Goal: Participate in discussion: Engage in conversation with other users on a specific topic

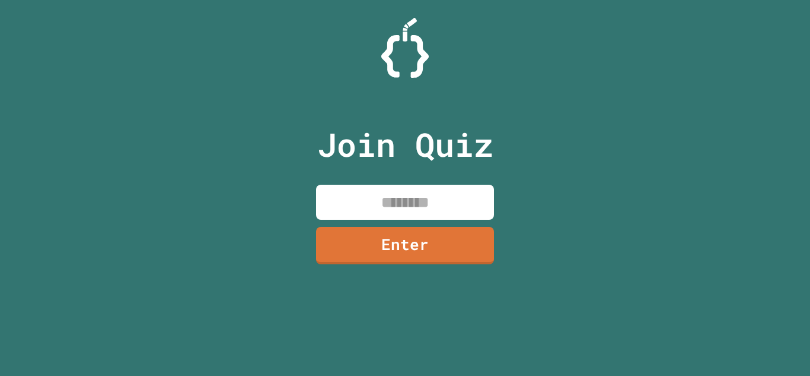
click at [414, 195] on input at bounding box center [405, 202] width 178 height 35
type input "********"
click at [422, 242] on link "Enter" at bounding box center [405, 243] width 176 height 39
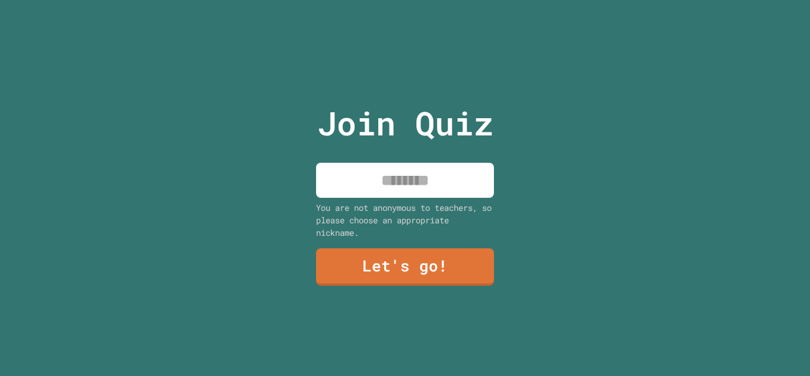
click at [414, 176] on input at bounding box center [405, 180] width 178 height 35
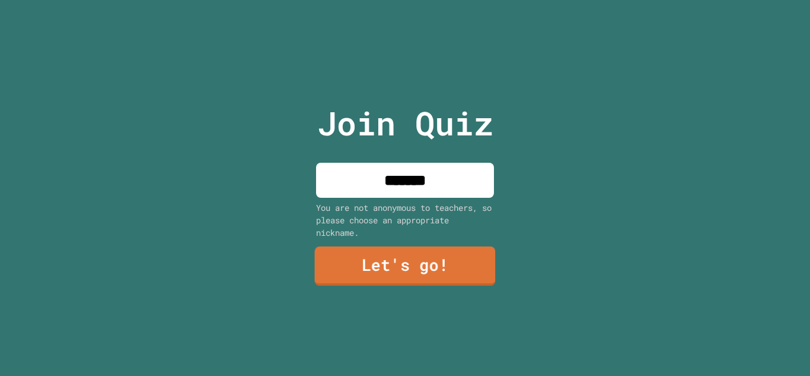
type input "*******"
click at [412, 253] on link "Let's go!" at bounding box center [405, 265] width 181 height 39
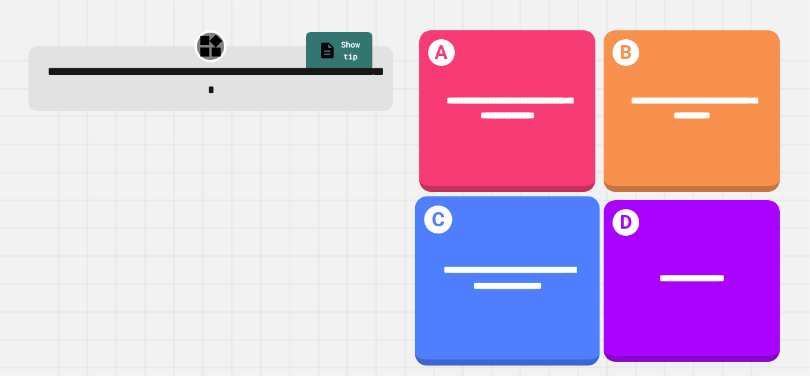
click at [486, 287] on span "**********" at bounding box center [510, 278] width 132 height 26
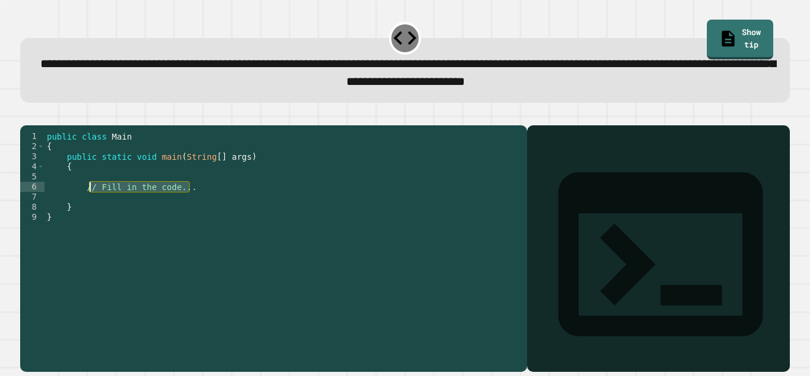
drag, startPoint x: 195, startPoint y: 205, endPoint x: 90, endPoint y: 203, distance: 105.0
click at [90, 203] on div "public class Main { public static void main ( String [ ] args ) { // Fill in th…" at bounding box center [282, 242] width 477 height 222
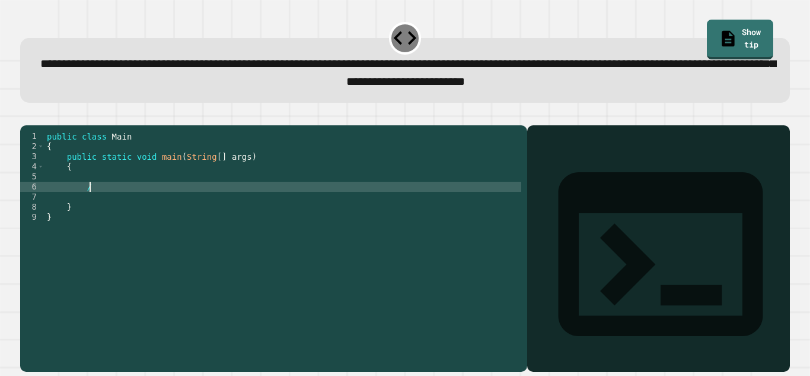
type textarea "*"
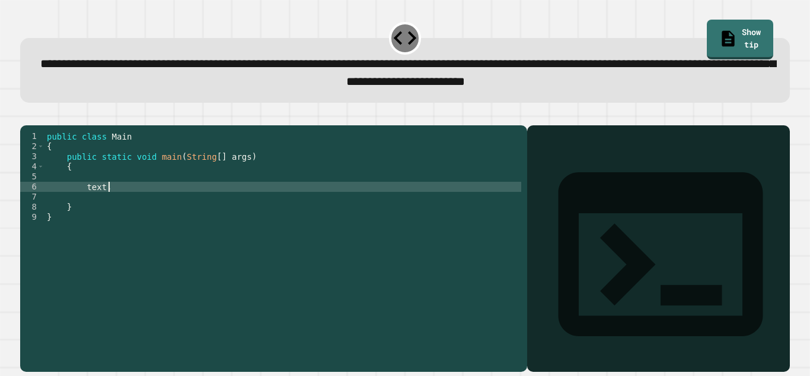
scroll to position [0, 7]
type textarea "*"
type textarea "**********"
click at [133, 195] on div "public class Main { public static void main ( String [ ] args ) { System . out …" at bounding box center [282, 242] width 477 height 222
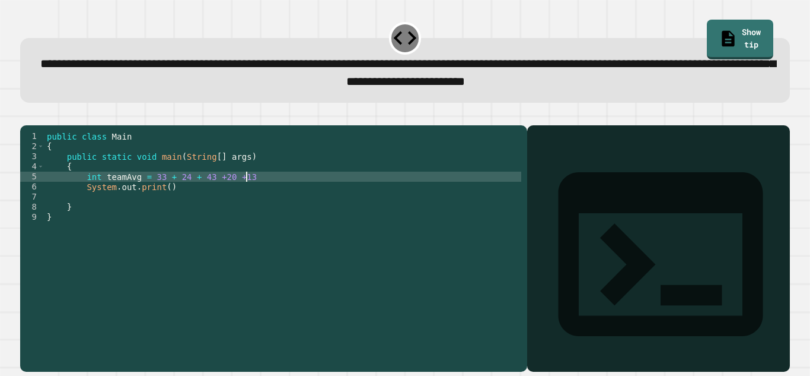
scroll to position [0, 24]
click at [220, 195] on div "public class Main { public static void main ( String [ ] args ) { int teamAvg =…" at bounding box center [282, 242] width 477 height 222
click at [242, 195] on div "public class Main { public static void main ( String [ ] args ) { int teamAvg =…" at bounding box center [282, 242] width 477 height 222
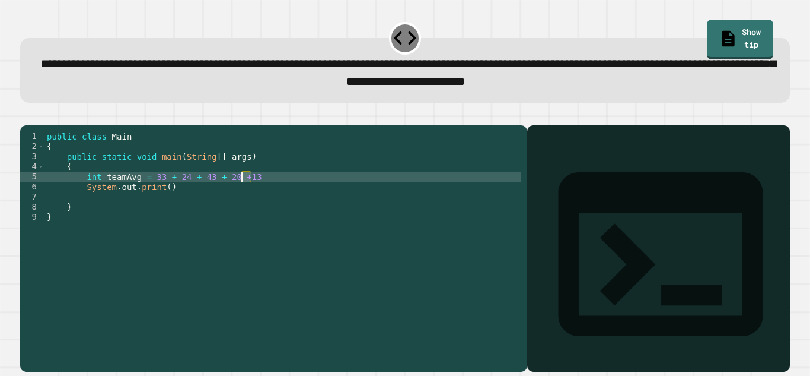
click at [242, 195] on div "public class Main { public static void main ( String [ ] args ) { int teamAvg =…" at bounding box center [282, 232] width 477 height 202
click at [278, 196] on div "public class Main { public static void main ( String [ ] args ) { int teamAvg =…" at bounding box center [282, 242] width 477 height 222
click at [151, 196] on div "public class Main { public static void main ( String [ ] args ) { int teamAvg =…" at bounding box center [282, 242] width 477 height 222
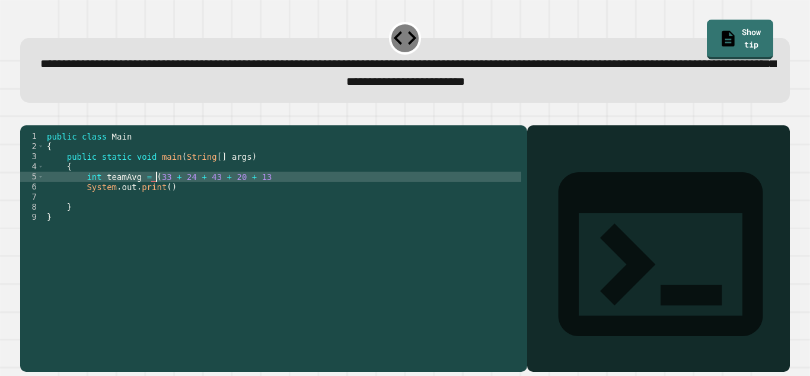
click at [261, 193] on div "public class Main { public static void main ( String [ ] args ) { int teamAvg =…" at bounding box center [282, 242] width 477 height 222
click at [165, 205] on div "public class Main { public static void main ( String [ ] args ) { int teamAvg =…" at bounding box center [282, 242] width 477 height 222
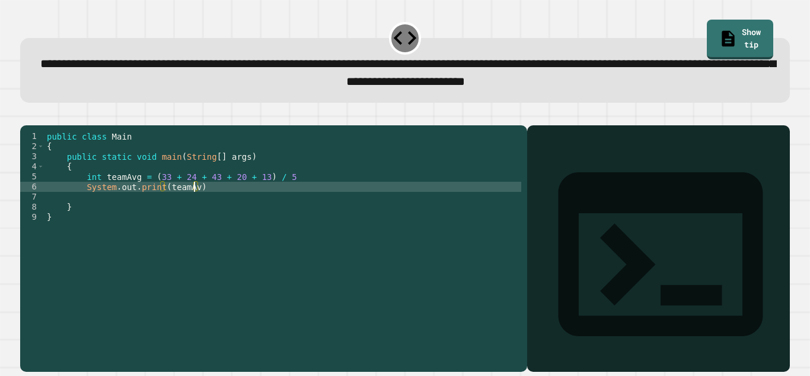
scroll to position [0, 19]
click at [37, 125] on icon "button" at bounding box center [34, 123] width 7 height 8
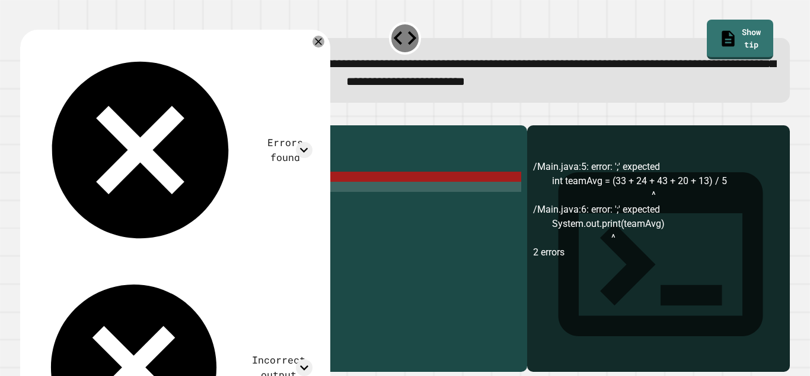
click at [224, 143] on div "**********" at bounding box center [273, 248] width 507 height 246
click at [336, 193] on div "public class Main { public static void main ( String [ ] args ) { int teamAvg =…" at bounding box center [282, 242] width 477 height 222
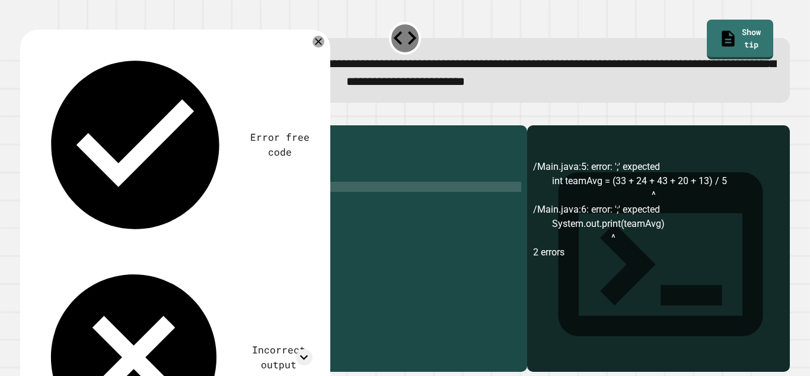
click at [292, 207] on div "public class Main { public static void main ( String [ ] args ) { int teamAvg =…" at bounding box center [282, 242] width 477 height 222
type textarea "**********"
click at [26, 116] on icon "button" at bounding box center [26, 116] width 0 height 0
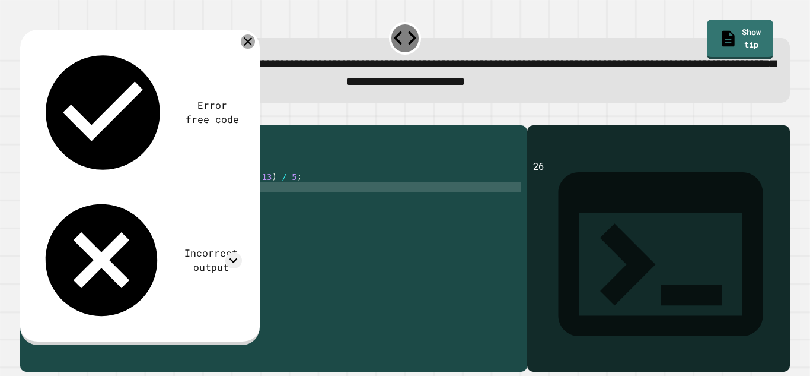
click at [246, 39] on icon at bounding box center [248, 41] width 14 height 14
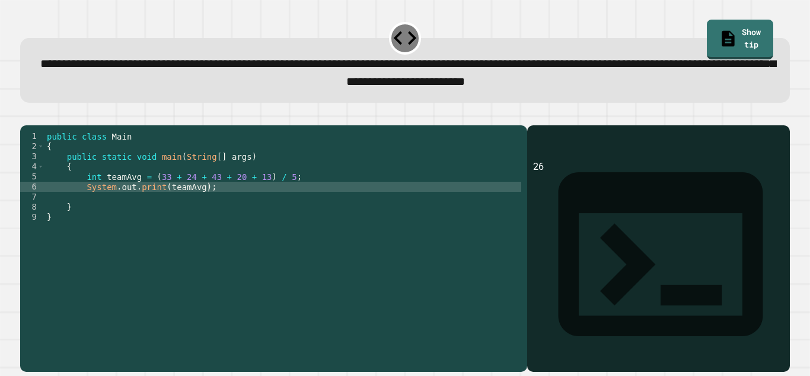
click at [147, 214] on div "public class Main { public static void main ( String [ ] args ) { int teamAvg =…" at bounding box center [282, 242] width 477 height 222
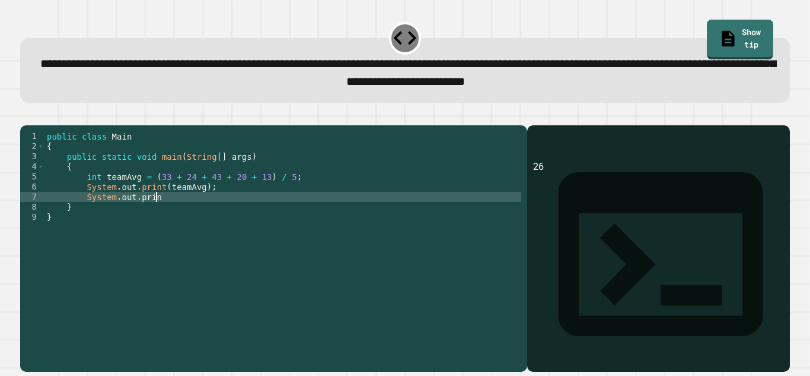
scroll to position [0, 14]
click at [161, 204] on div "public class Main { public static void main ( String [ ] args ) { int teamAvg =…" at bounding box center [282, 242] width 477 height 222
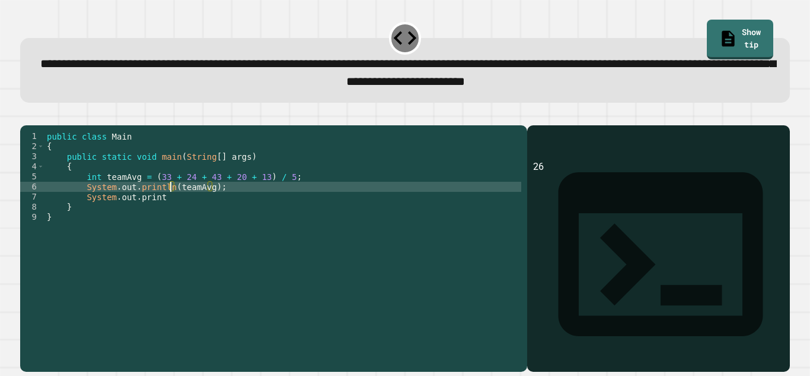
click at [167, 216] on div "public class Main { public static void main ( String [ ] args ) { int teamAvg =…" at bounding box center [282, 242] width 477 height 222
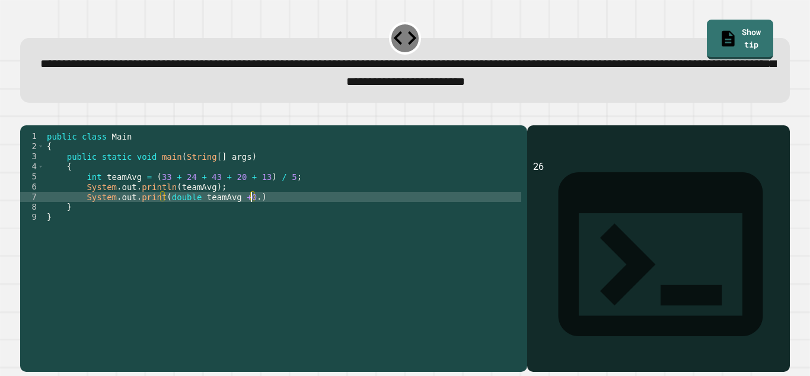
scroll to position [0, 26]
click at [291, 218] on div "public class Main { public static void main ( String [ ] args ) { int teamAvg =…" at bounding box center [282, 242] width 477 height 222
click at [26, 116] on icon "button" at bounding box center [26, 116] width 0 height 0
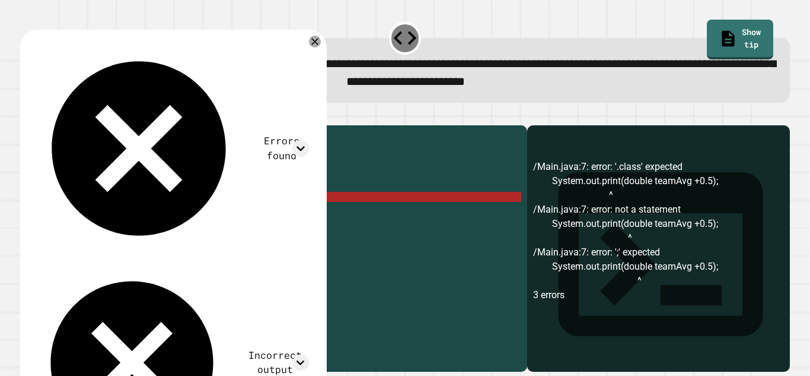
click at [193, 216] on div "public class Main { public static void main ( String [ ] args ) { int teamAvg =…" at bounding box center [282, 242] width 477 height 222
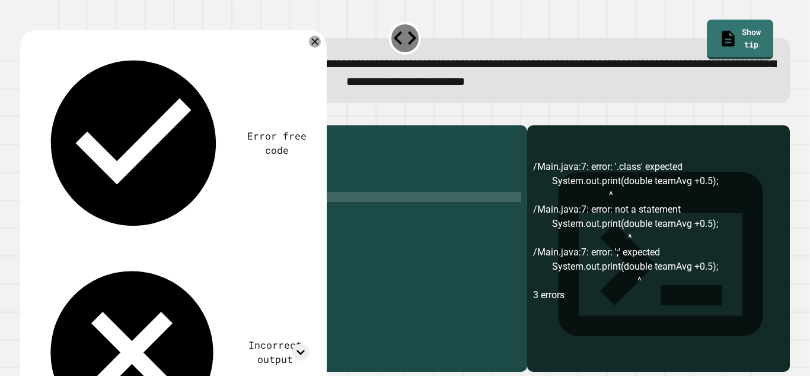
scroll to position [0, 23]
drag, startPoint x: 84, startPoint y: 195, endPoint x: 295, endPoint y: 193, distance: 211.2
click at [295, 193] on div "public class Main { public static void main ( String [ ] args ) { int teamAvg =…" at bounding box center [282, 242] width 477 height 222
click at [246, 199] on div "public class Main { public static void main ( String [ ] args ) { int teamAvg =…" at bounding box center [282, 242] width 477 height 222
type textarea "**********"
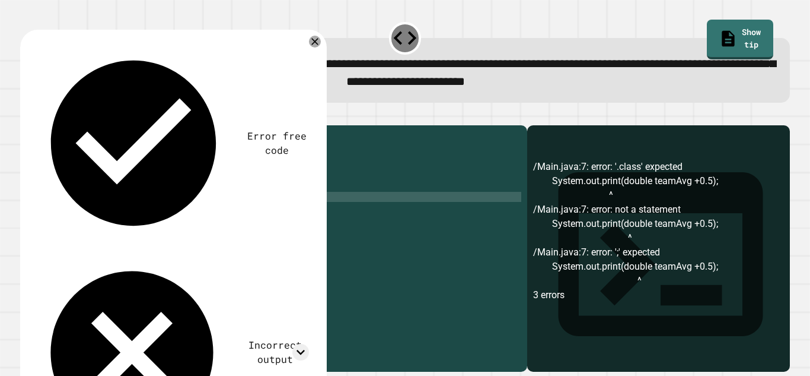
scroll to position [0, 4]
paste textarea "**********"
type textarea "**********"
click at [26, 116] on icon "button" at bounding box center [26, 116] width 0 height 0
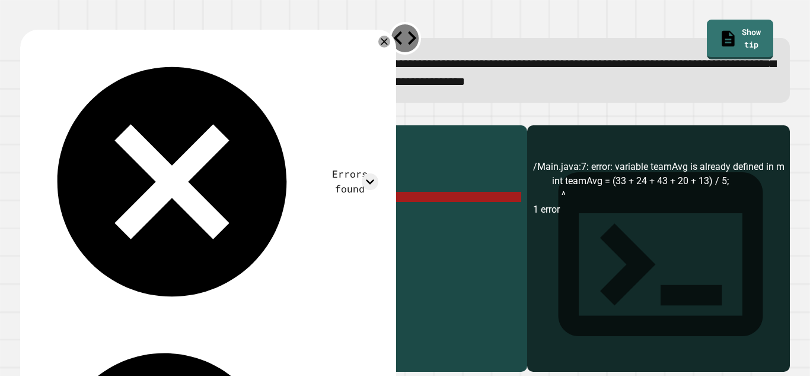
drag, startPoint x: 312, startPoint y: 214, endPoint x: 91, endPoint y: 214, distance: 221.3
click at [91, 214] on div "public class Main { public static void main ( String [ ] args ) { int teamAvg =…" at bounding box center [285, 242] width 472 height 222
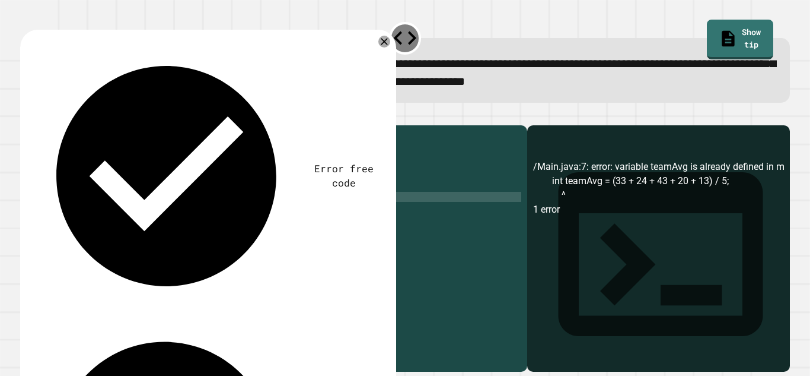
scroll to position [0, 0]
click at [246, 215] on div "public class Main { public static void main ( String [ ] args ) { int teamAvg =…" at bounding box center [282, 242] width 477 height 222
click at [383, 43] on icon at bounding box center [384, 41] width 8 height 8
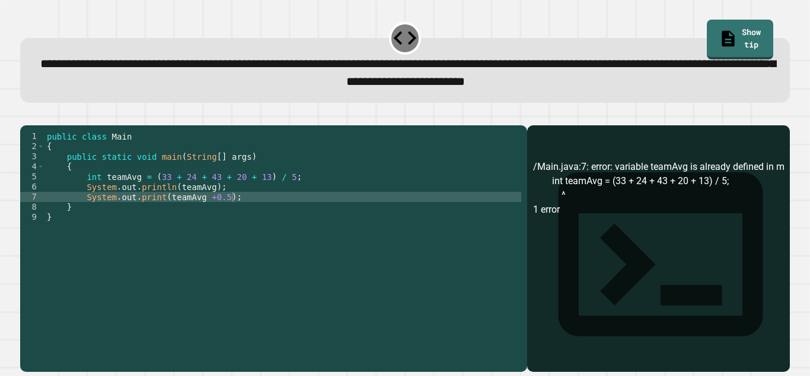
click at [100, 196] on div "public class Main { public static void main ( String [ ] args ) { int teamAvg =…" at bounding box center [282, 242] width 477 height 222
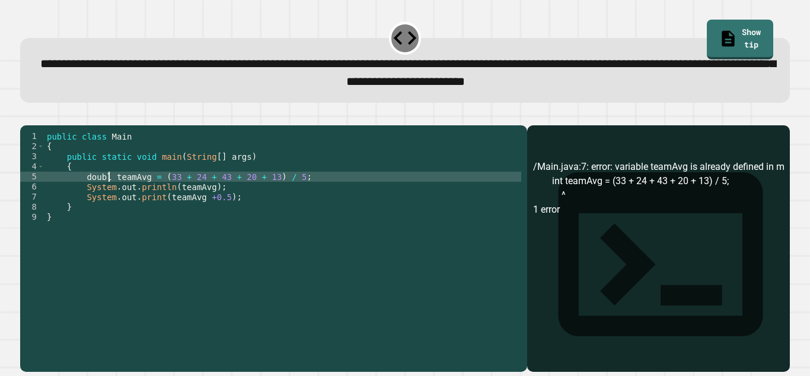
scroll to position [0, 9]
click at [166, 217] on div "public class Main { public static void main ( String [ ] args ) { double teamAv…" at bounding box center [282, 242] width 477 height 222
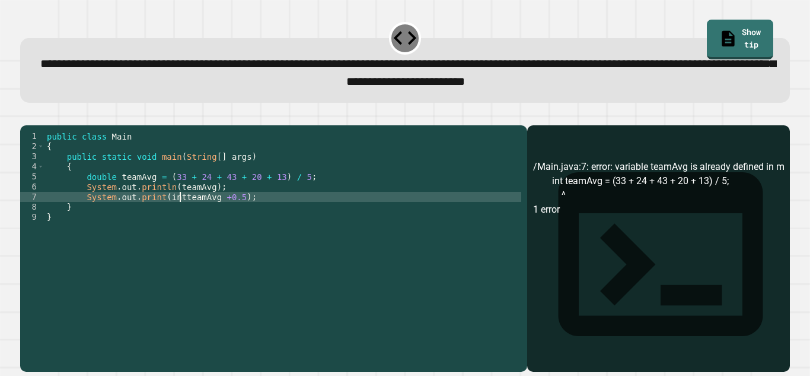
scroll to position [0, 18]
click at [26, 116] on icon "button" at bounding box center [26, 116] width 0 height 0
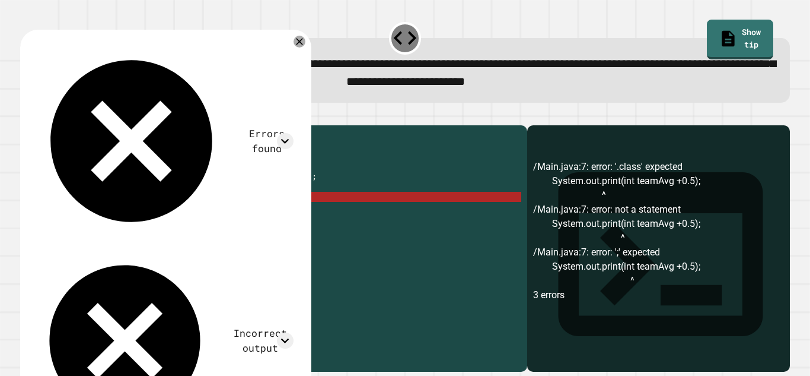
click at [183, 217] on div "public class Main { public static void main ( String [ ] args ) { double teamAv…" at bounding box center [282, 242] width 477 height 222
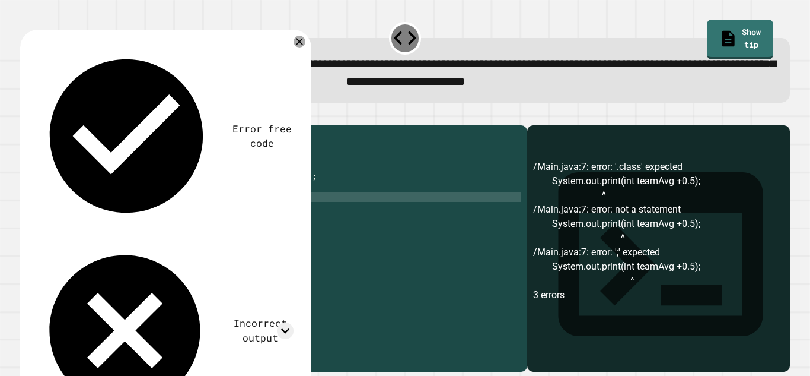
click at [26, 116] on icon "button" at bounding box center [26, 116] width 0 height 0
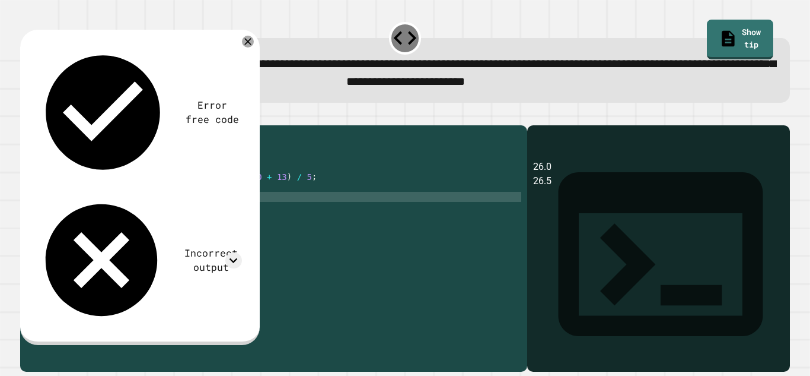
click at [220, 205] on div "public class Main { public static void main ( String [ ] args ) { double teamAv…" at bounding box center [282, 242] width 477 height 222
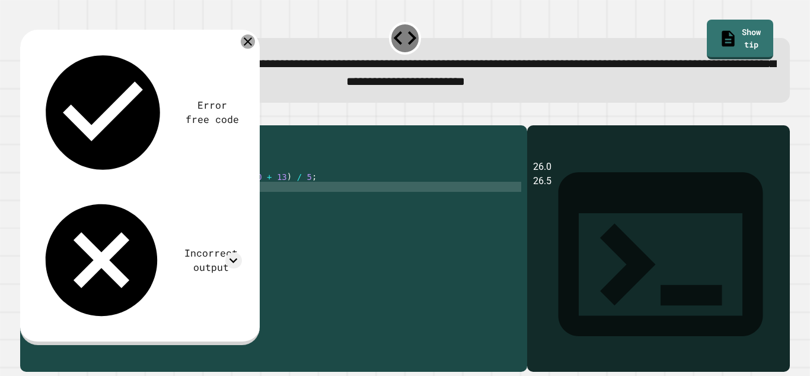
click at [247, 42] on icon at bounding box center [248, 41] width 14 height 14
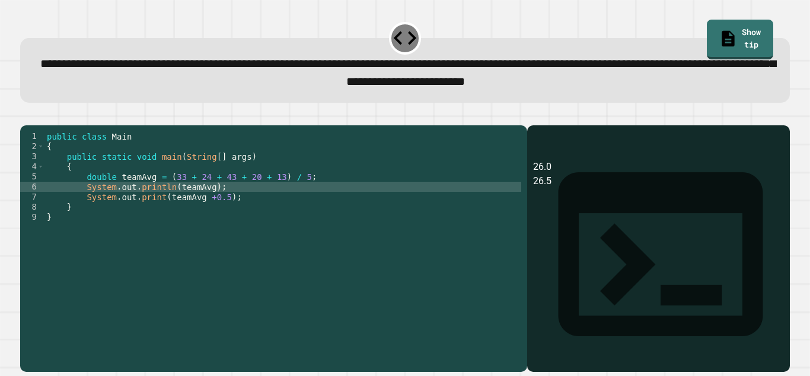
click at [113, 196] on div "public class Main { public static void main ( String [ ] args ) { double teamAv…" at bounding box center [282, 242] width 477 height 222
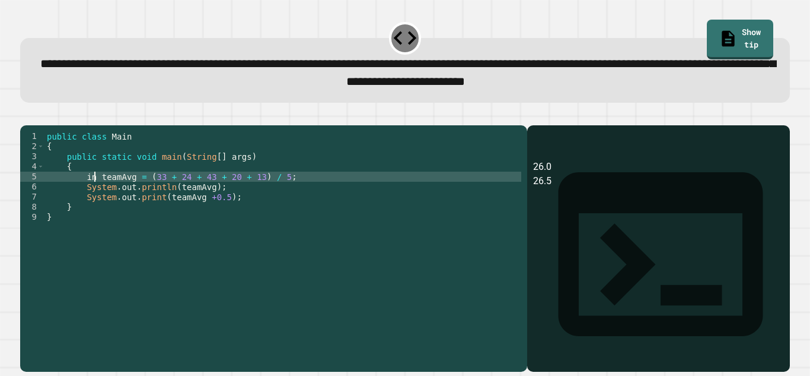
scroll to position [0, 7]
click at [164, 214] on div "public class Main { public static void main ( String [ ] args ) { int teamAvg =…" at bounding box center [282, 242] width 477 height 222
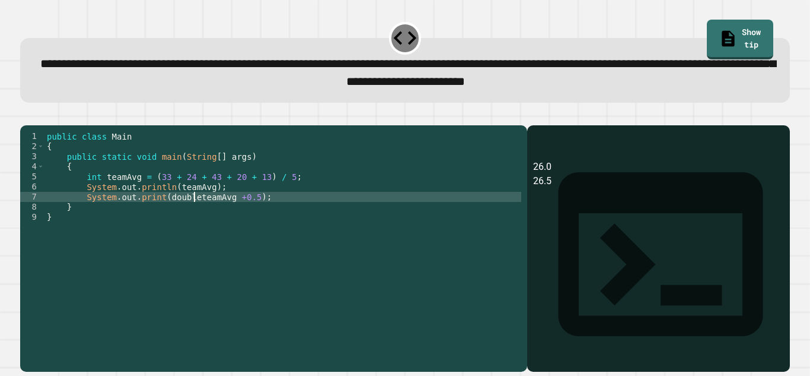
scroll to position [0, 20]
click at [274, 215] on div "public class Main { public static void main ( String [ ] args ) { int teamAvg =…" at bounding box center [282, 242] width 477 height 222
click at [37, 125] on icon "button" at bounding box center [34, 123] width 7 height 8
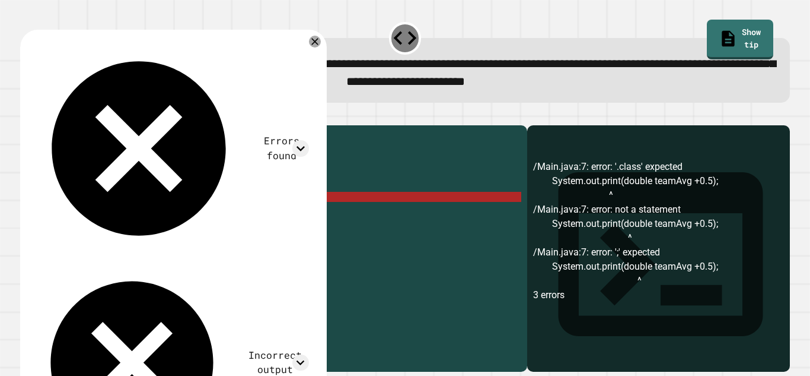
click at [195, 214] on div "public class Main { public static void main ( String [ ] args ) { int teamAvg =…" at bounding box center [282, 242] width 477 height 222
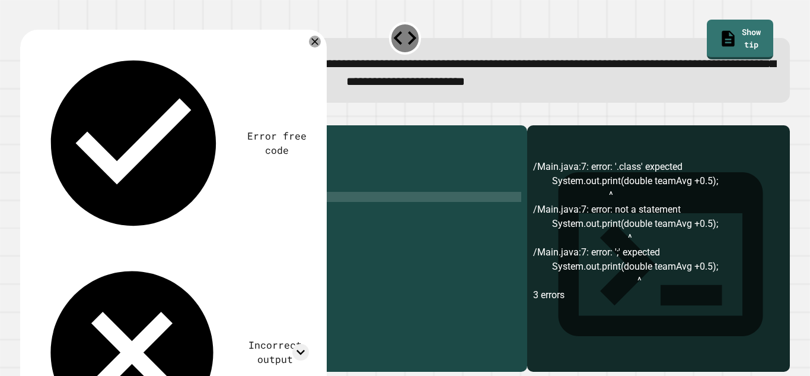
click at [222, 215] on div "public class Main { public static void main ( String [ ] args ) { int teamAvg =…" at bounding box center [282, 242] width 477 height 222
click at [222, 205] on div "public class Main { public static void main ( String [ ] args ) { int teamAvg =…" at bounding box center [282, 242] width 477 height 222
type textarea "**********"
click at [26, 116] on icon "button" at bounding box center [26, 116] width 0 height 0
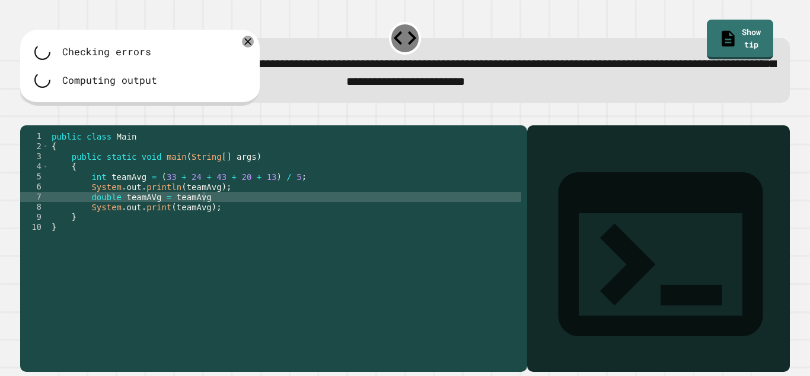
click at [199, 227] on div "public class Main { public static void main ( String [ ] args ) { int teamAvg =…" at bounding box center [285, 242] width 472 height 222
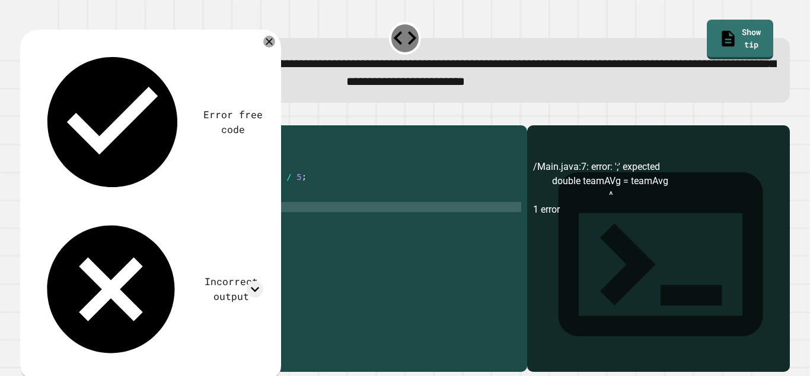
scroll to position [0, 19]
click at [36, 126] on icon "button" at bounding box center [34, 123] width 7 height 8
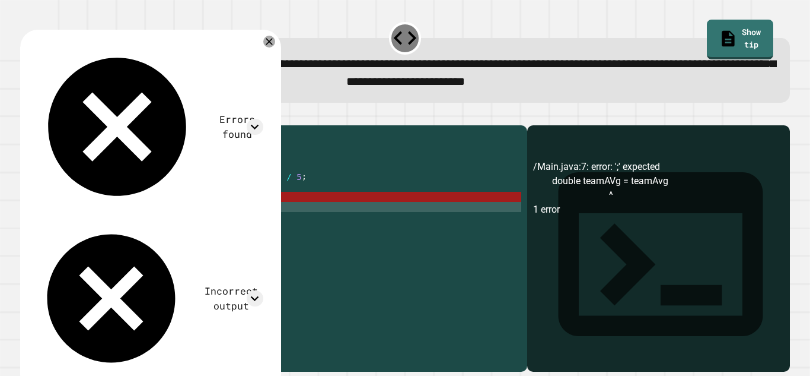
click at [244, 214] on div "public class Main { public static void main ( String [ ] args ) { int teamAvg =…" at bounding box center [285, 242] width 472 height 222
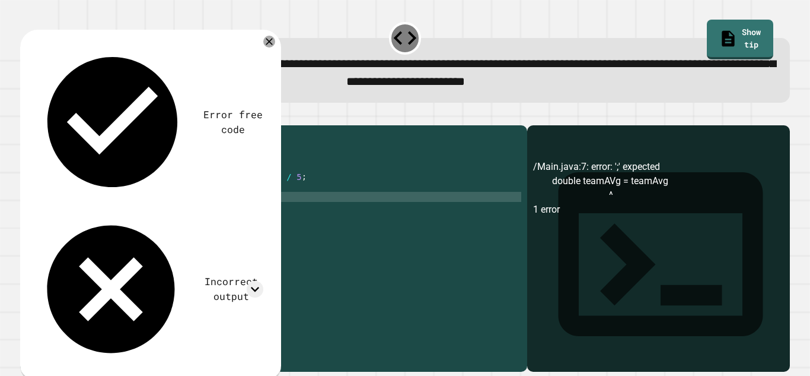
click at [26, 116] on icon "button" at bounding box center [26, 116] width 0 height 0
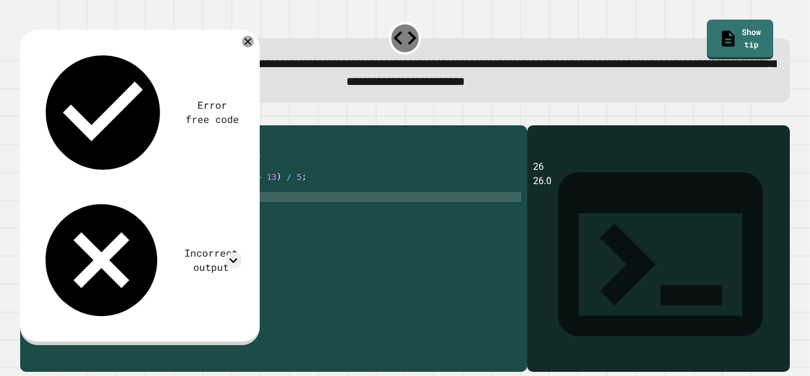
click at [212, 226] on div "public class Main { public static void main ( String [ ] args ) { int teamAvg =…" at bounding box center [285, 242] width 472 height 222
type textarea "**********"
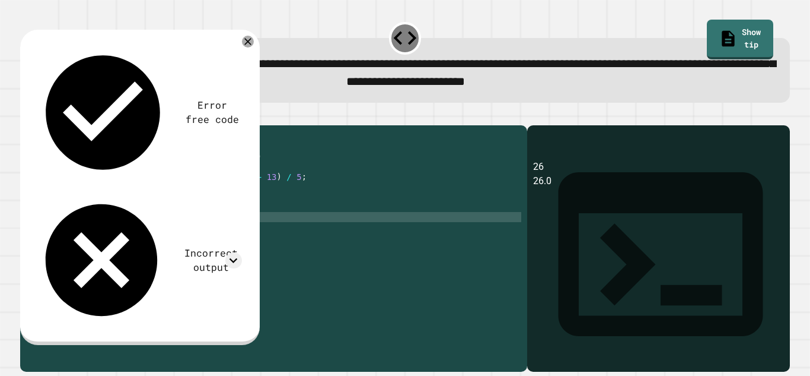
scroll to position [0, 12]
click at [103, 234] on div "public class Main { public static void main ( String [ ] args ) { int teamAvg =…" at bounding box center [285, 242] width 472 height 222
type textarea "*********"
drag, startPoint x: 145, startPoint y: 234, endPoint x: 91, endPoint y: 234, distance: 54.0
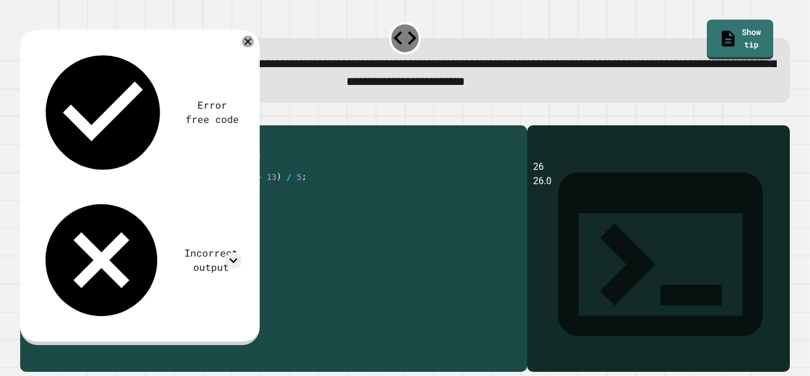
click at [91, 234] on div "public class Main { public static void main ( String [ ] args ) { int teamAvg =…" at bounding box center [285, 242] width 472 height 222
drag, startPoint x: 298, startPoint y: 186, endPoint x: 288, endPoint y: 190, distance: 11.3
click at [288, 190] on div "public class Main { public static void main ( String [ ] args ) { int teamAvg =…" at bounding box center [285, 242] width 472 height 222
click at [309, 196] on div "public class Main { public static void main ( String [ ] args ) { int teamAvg =…" at bounding box center [285, 242] width 472 height 222
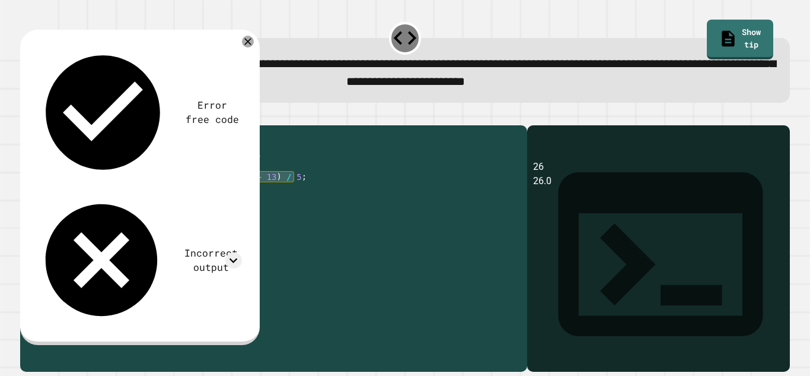
drag, startPoint x: 309, startPoint y: 196, endPoint x: 88, endPoint y: 195, distance: 221.3
click at [88, 195] on div "public class Main { public static void main ( String [ ] args ) { int teamAvg =…" at bounding box center [285, 242] width 472 height 222
type textarea "**********"
click at [98, 233] on div "public class Main { public static void main ( String [ ] args ) { int teamAvg =…" at bounding box center [285, 242] width 472 height 222
paste textarea "**********"
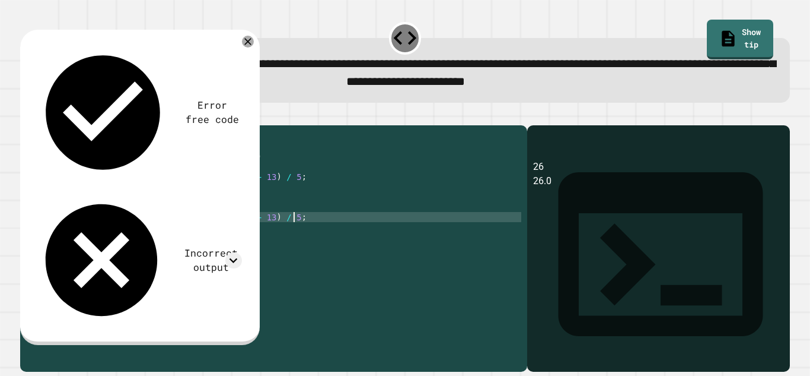
click at [104, 236] on div "public class Main { public static void main ( String [ ] args ) { int teamAvg =…" at bounding box center [285, 242] width 472 height 222
click at [155, 237] on div "public class Main { public static void main ( String [ ] args ) { int teamAvg =…" at bounding box center [285, 242] width 472 height 222
type textarea "**********"
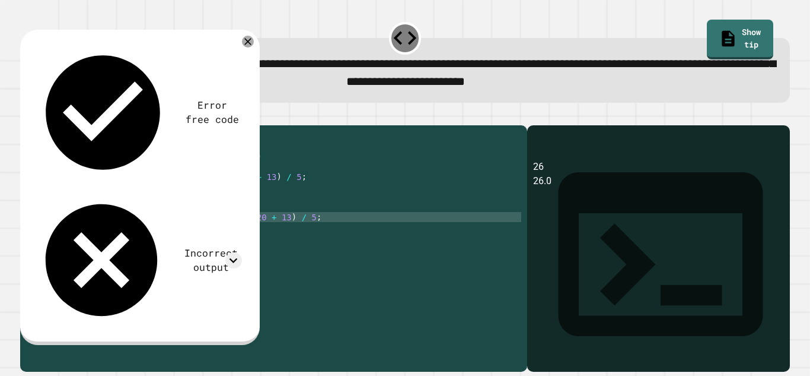
click at [321, 237] on div "public class Main { public static void main ( String [ ] args ) { int teamAvg =…" at bounding box center [285, 242] width 472 height 222
type textarea "*"
click at [138, 228] on div "public class Main { public static void main ( String [ ] args ) { int teamAvg =…" at bounding box center [285, 242] width 472 height 222
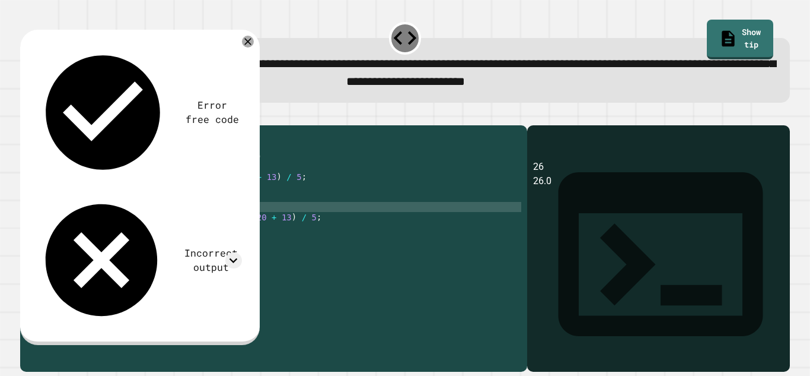
click at [138, 228] on div "public class Main { public static void main ( String [ ] args ) { int teamAvg =…" at bounding box center [285, 242] width 472 height 222
type textarea "**********"
click at [128, 243] on div "public class Main { public static void main ( String [ ] args ) { int teamAvg =…" at bounding box center [285, 242] width 472 height 222
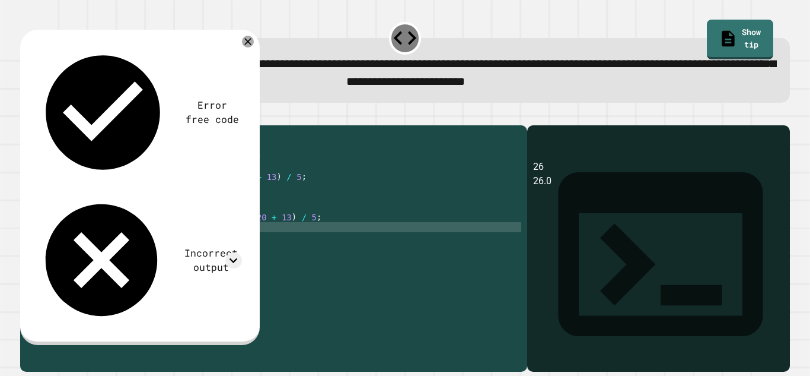
paste textarea "Cursor at row 10"
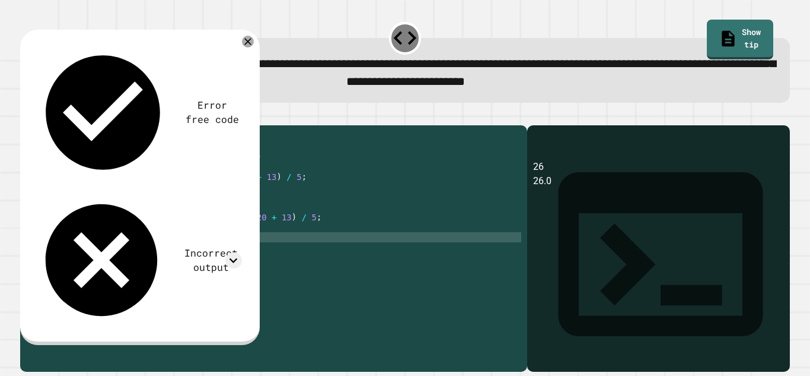
click at [126, 245] on div "public class Main { public static void main ( String [ ] args ) { int teamAvg =…" at bounding box center [285, 242] width 472 height 222
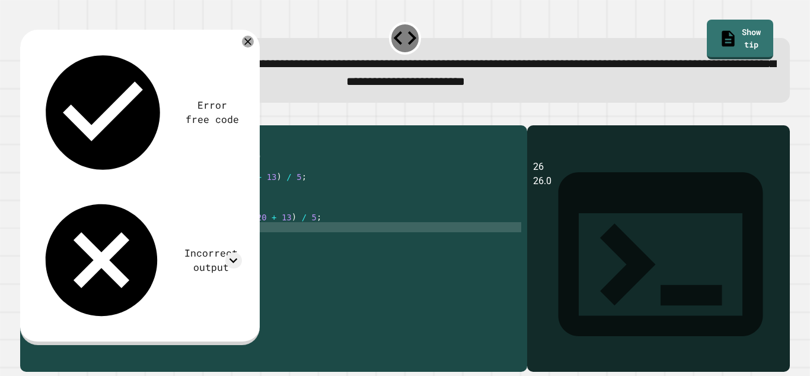
click at [203, 247] on div "public class Main { public static void main ( String [ ] args ) { int teamAvg =…" at bounding box center [285, 242] width 472 height 222
type textarea "**********"
click at [26, 116] on icon "button" at bounding box center [26, 116] width 0 height 0
